Goal: Task Accomplishment & Management: Manage account settings

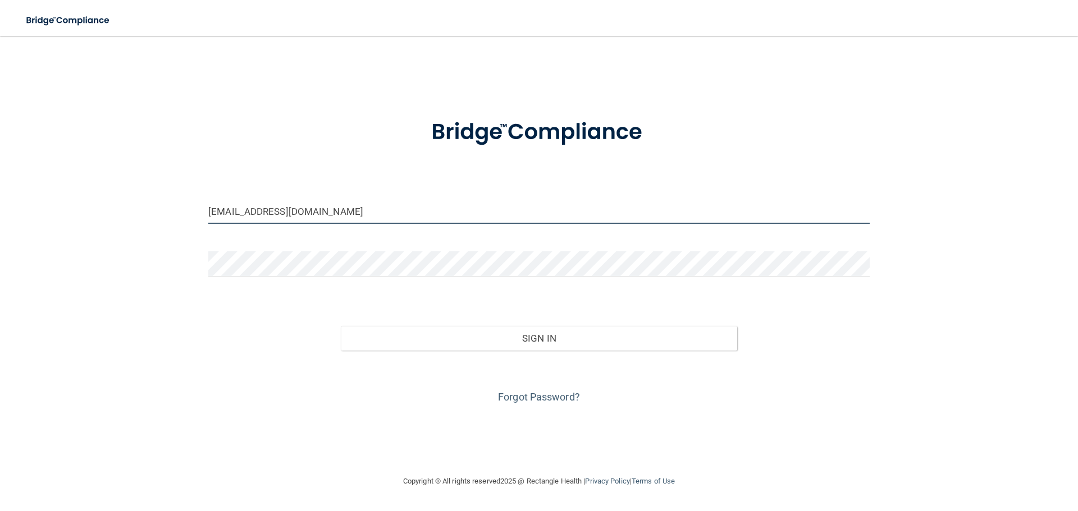
click at [339, 210] on input "[EMAIL_ADDRESS][DOMAIN_NAME]" at bounding box center [538, 211] width 661 height 25
type input "[EMAIL_ADDRESS][DOMAIN_NAME]"
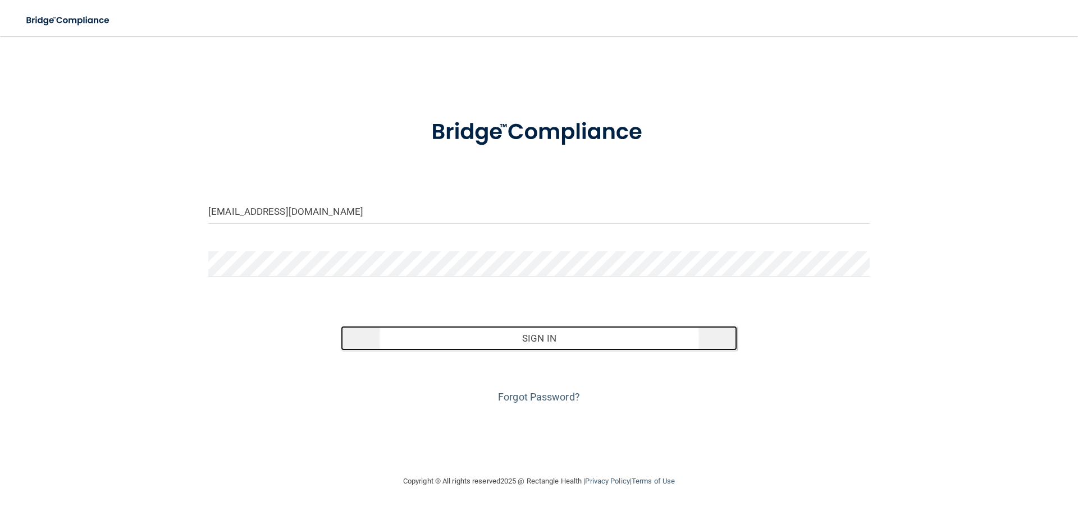
click at [530, 336] on button "Sign In" at bounding box center [539, 338] width 397 height 25
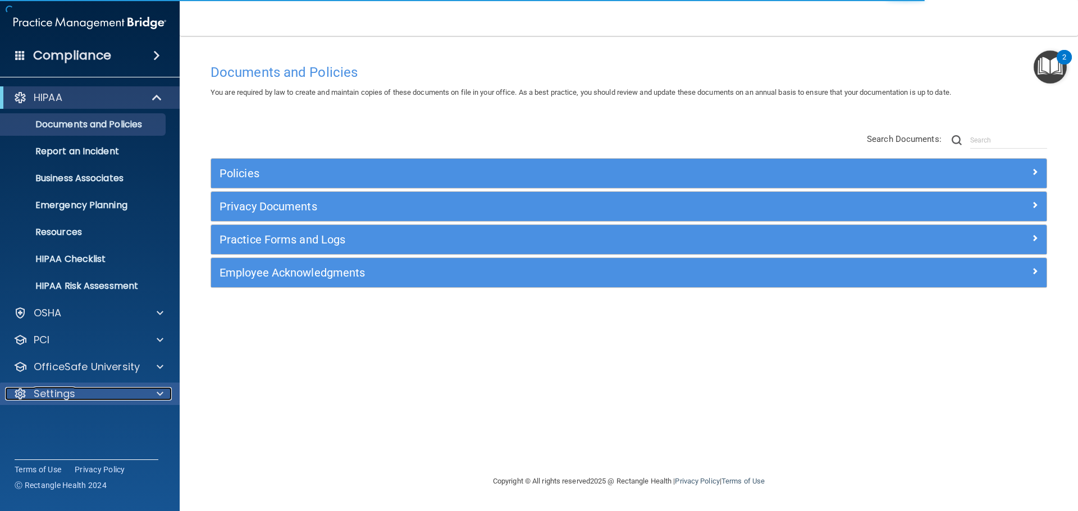
click at [100, 394] on div "Settings" at bounding box center [74, 393] width 139 height 13
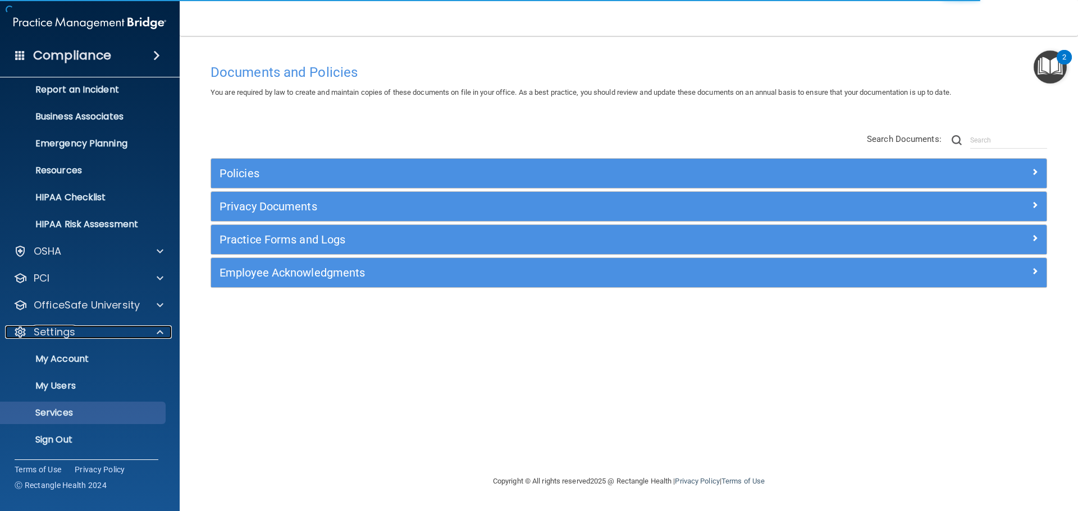
scroll to position [62, 0]
click at [76, 388] on p "My Users" at bounding box center [83, 385] width 153 height 11
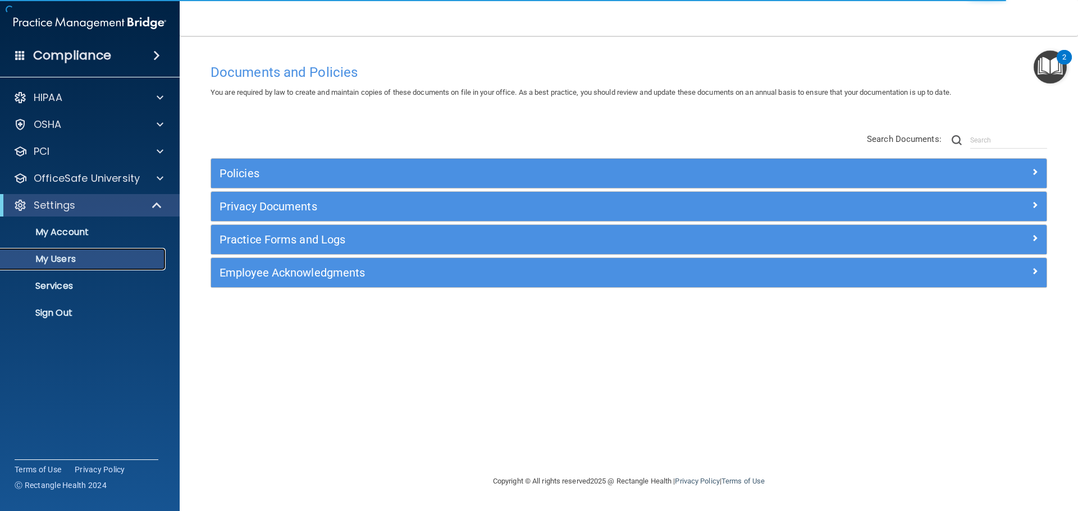
select select "20"
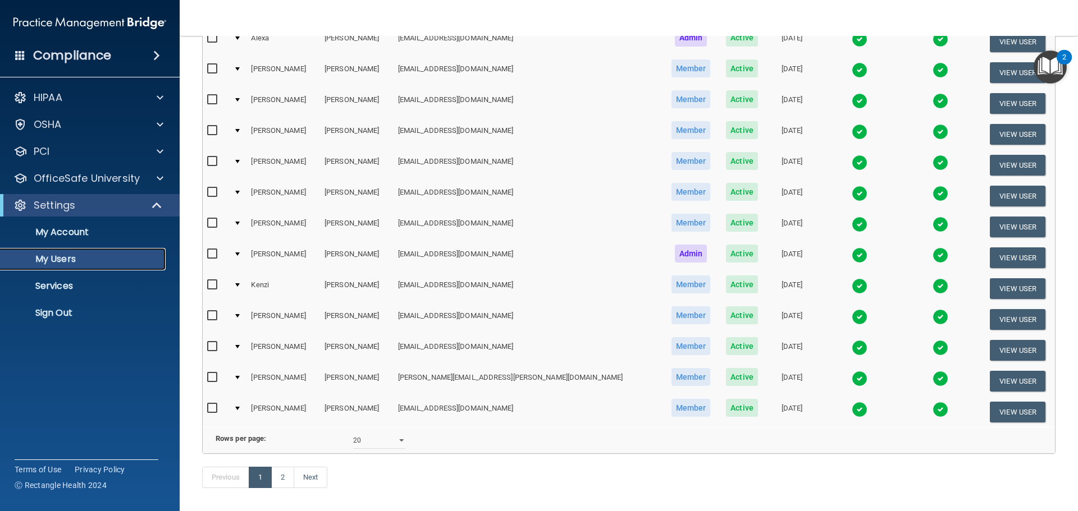
scroll to position [393, 0]
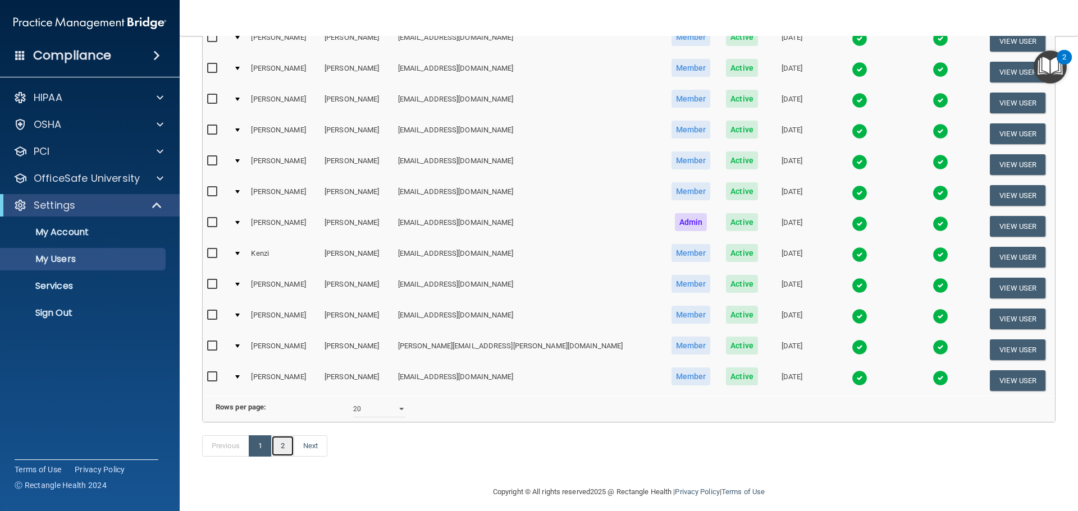
click at [286, 457] on link "2" at bounding box center [282, 446] width 23 height 21
select select "20"
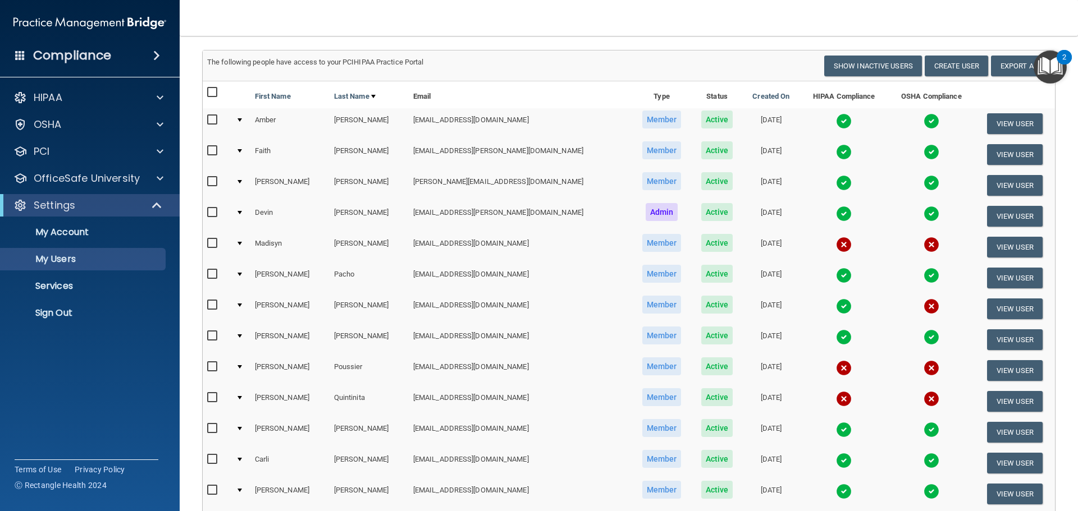
scroll to position [168, 0]
